Goal: Transaction & Acquisition: Purchase product/service

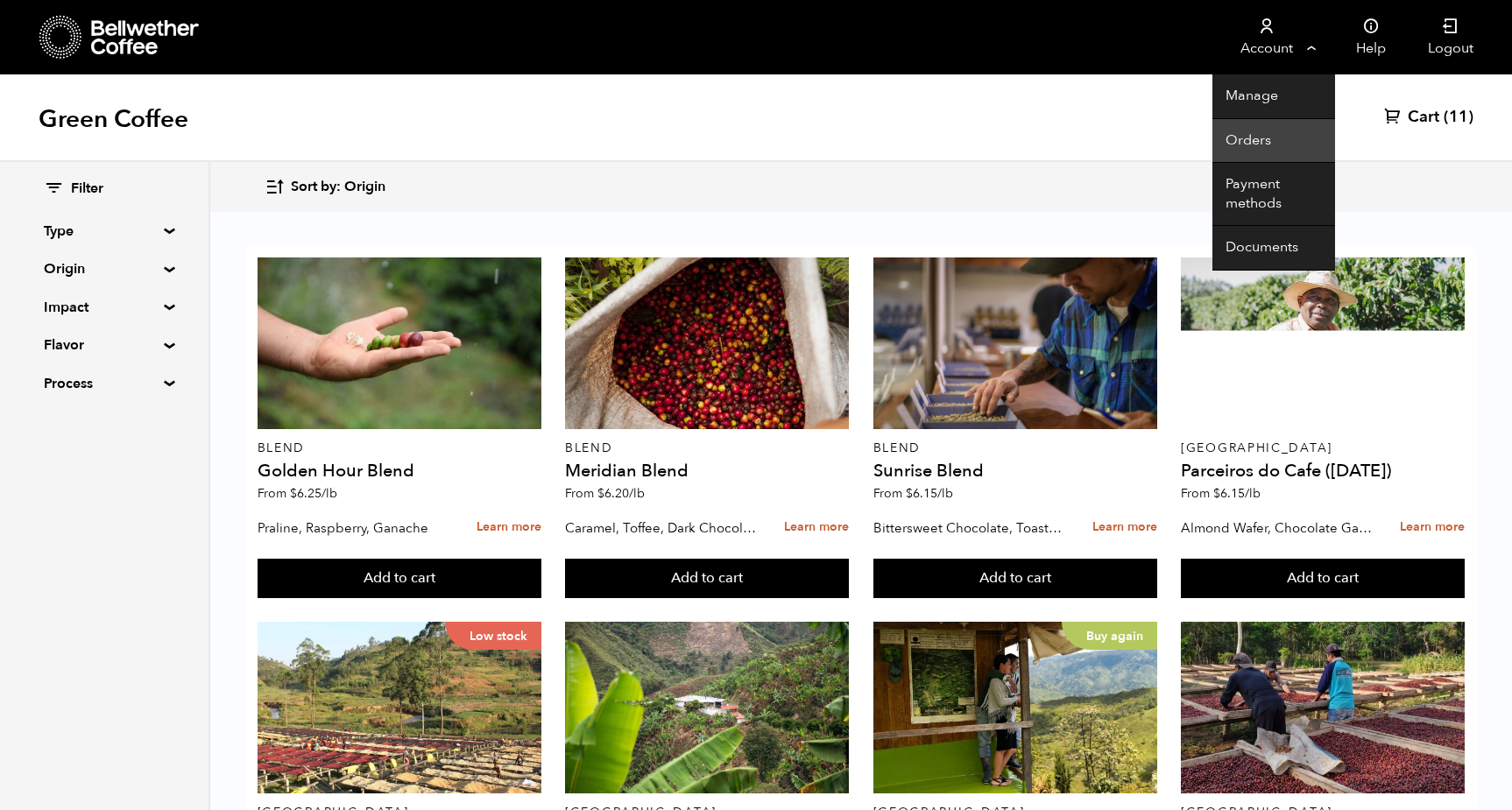
click at [1269, 138] on link "Orders" at bounding box center [1273, 141] width 123 height 45
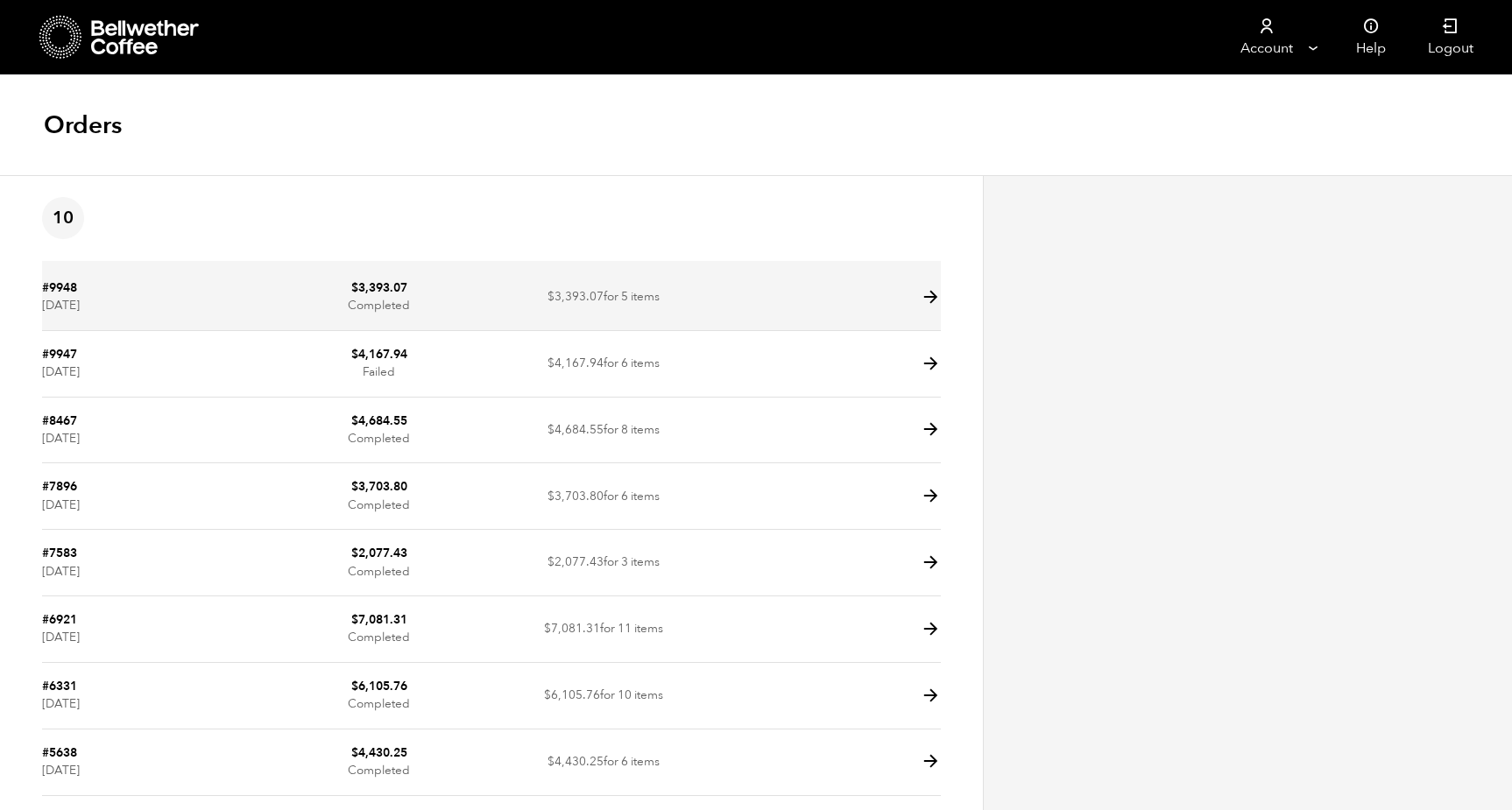
click at [914, 287] on td at bounding box center [828, 298] width 224 height 67
click at [928, 297] on icon at bounding box center [930, 297] width 20 height 20
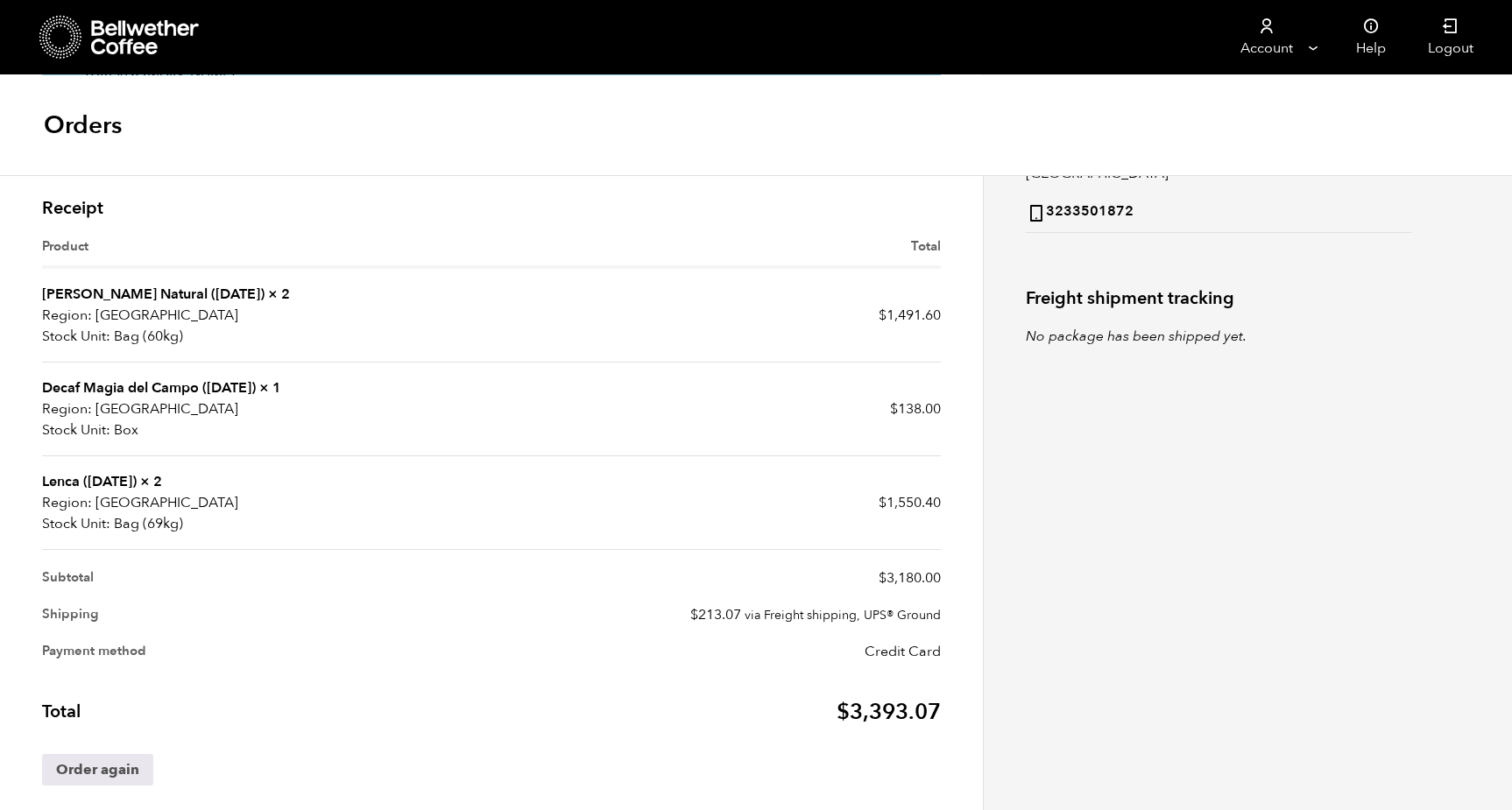
scroll to position [383, 0]
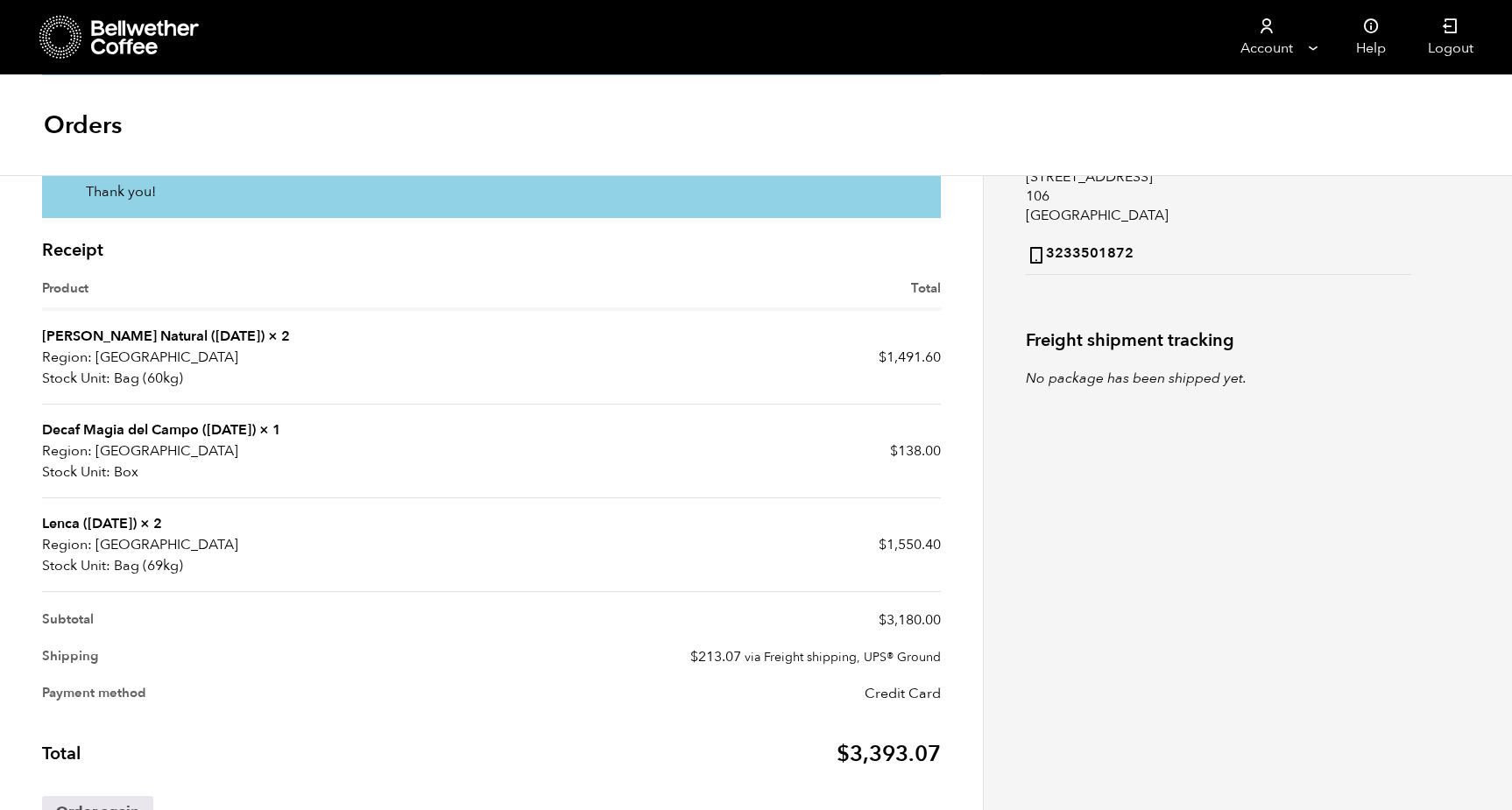
click at [186, 346] on link "[PERSON_NAME] Natural ([DATE])" at bounding box center [153, 337] width 222 height 19
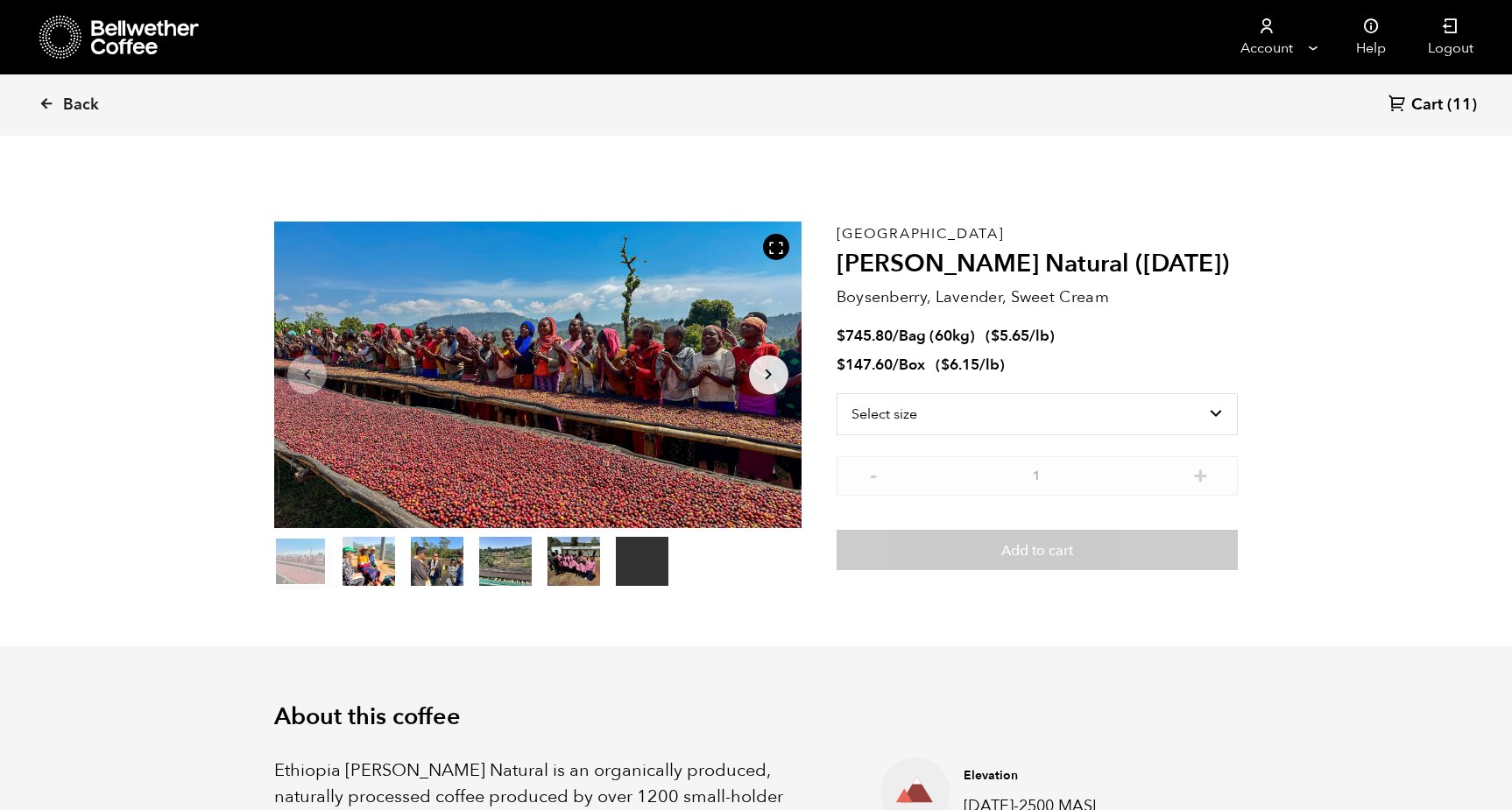
scroll to position [762, 933]
select select "bag-3"
